Goal: Task Accomplishment & Management: Complete application form

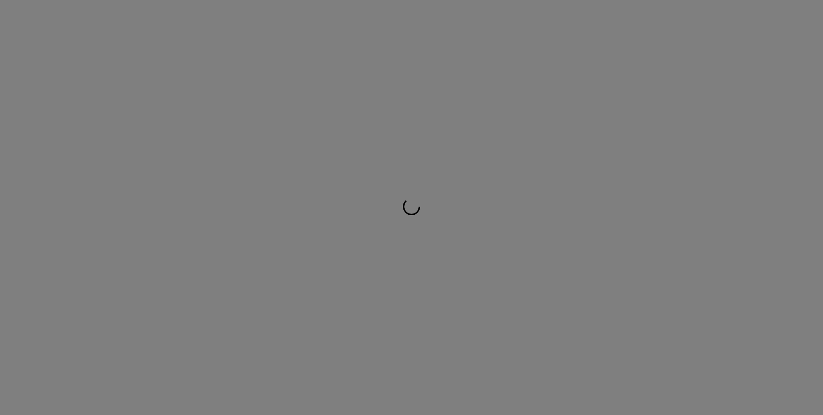
click at [404, 300] on div at bounding box center [411, 207] width 823 height 415
